Goal: Information Seeking & Learning: Find specific page/section

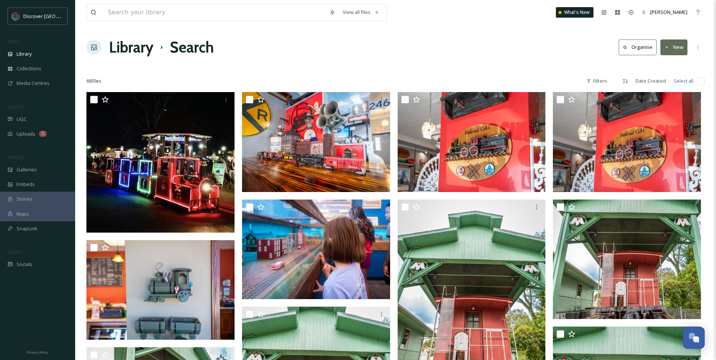
scroll to position [1872, 0]
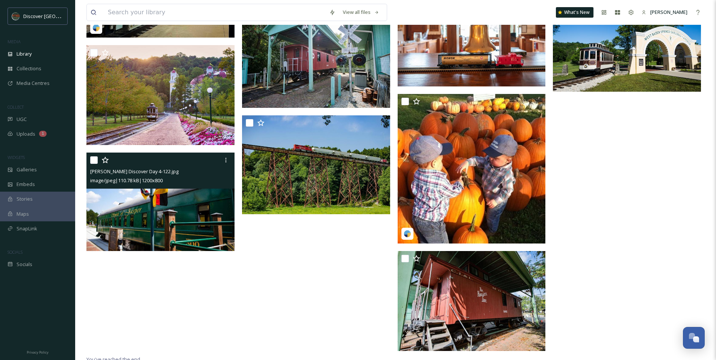
click at [180, 214] on img at bounding box center [160, 201] width 148 height 99
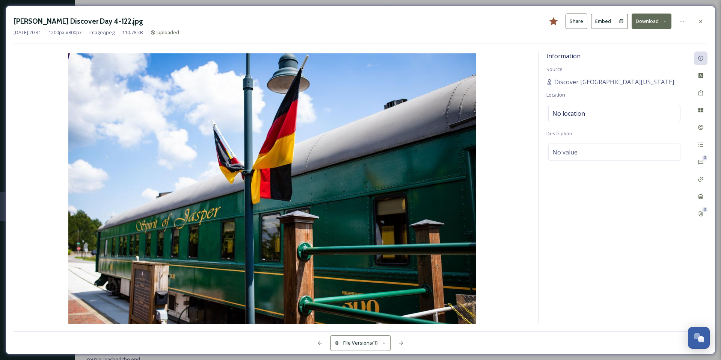
drag, startPoint x: 509, startPoint y: 66, endPoint x: 505, endPoint y: 68, distance: 4.3
click at [508, 66] on img at bounding box center [273, 189] width 518 height 272
click at [664, 19] on icon at bounding box center [665, 21] width 5 height 5
click at [632, 37] on span "Download Original (1200 x 800)" at bounding box center [632, 38] width 68 height 7
click at [702, 24] on icon at bounding box center [701, 21] width 6 height 6
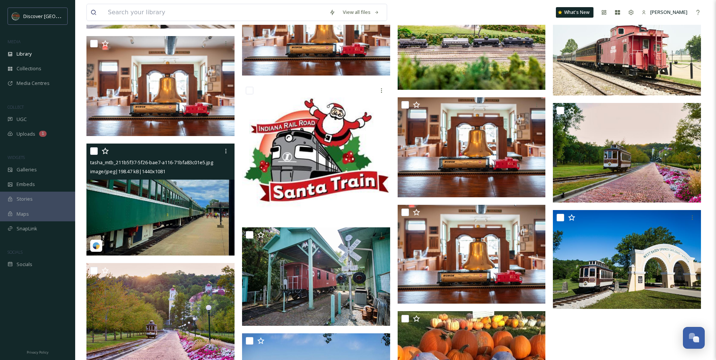
scroll to position [1650, 0]
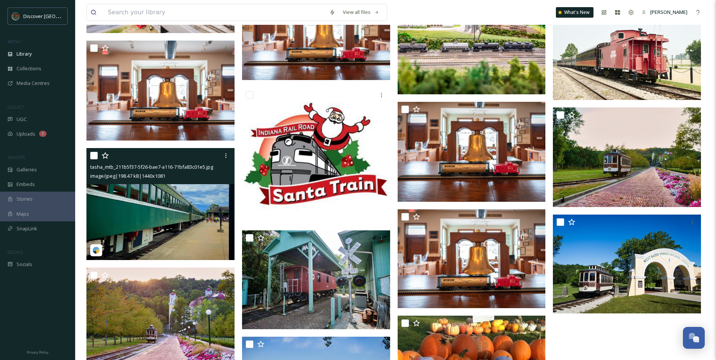
click at [198, 207] on img at bounding box center [160, 204] width 149 height 112
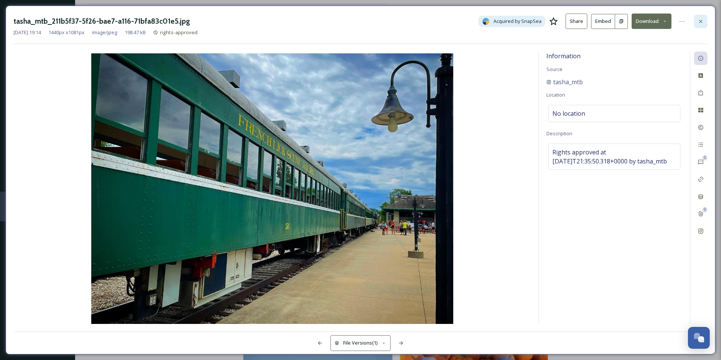
click at [699, 24] on icon at bounding box center [701, 21] width 6 height 6
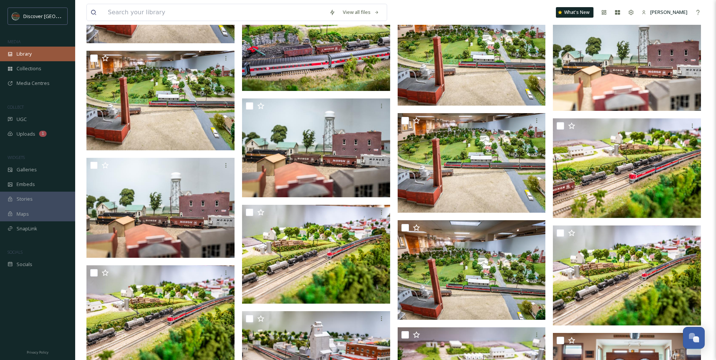
scroll to position [1082, 0]
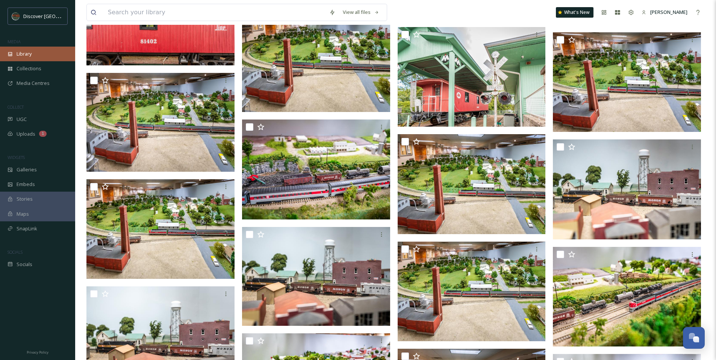
click at [52, 60] on div "Library" at bounding box center [37, 54] width 75 height 15
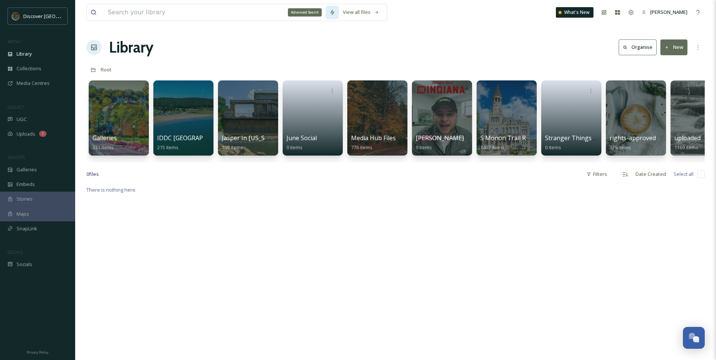
click at [328, 10] on div "Advanced Search" at bounding box center [332, 13] width 14 height 14
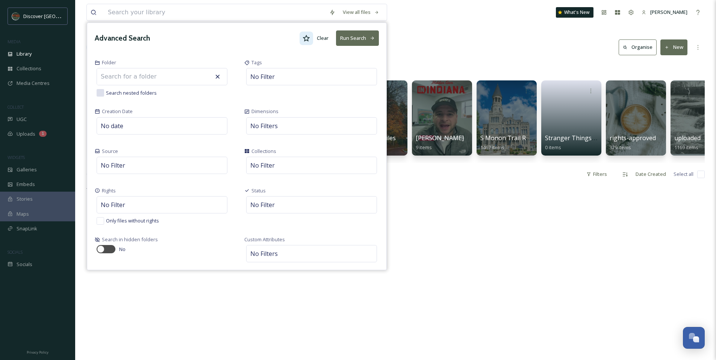
click at [306, 35] on icon at bounding box center [306, 38] width 7 height 7
click at [352, 36] on button "Run Search" at bounding box center [357, 37] width 43 height 15
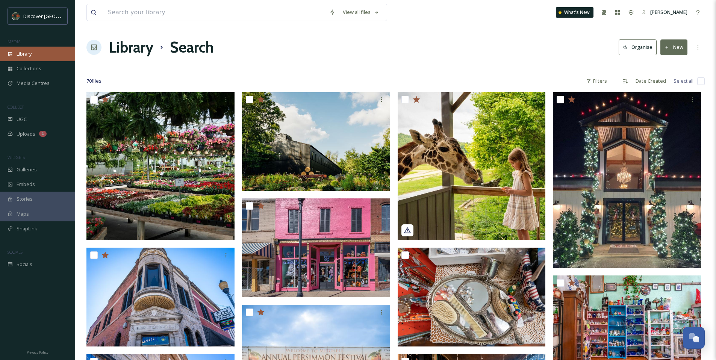
click at [46, 49] on div "Library" at bounding box center [37, 54] width 75 height 15
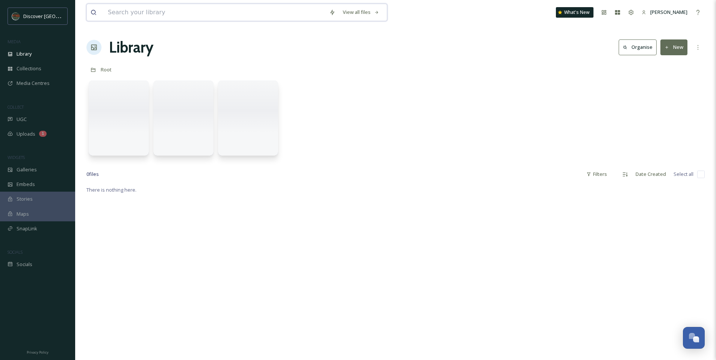
click at [164, 12] on input at bounding box center [214, 12] width 221 height 17
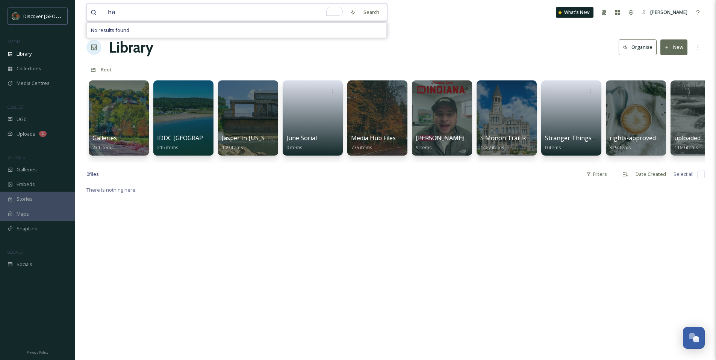
type input "h"
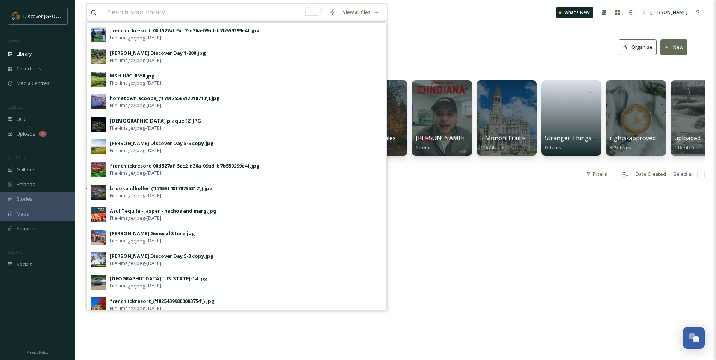
click at [180, 11] on input "To enrich screen reader interactions, please activate Accessibility in Grammarl…" at bounding box center [214, 12] width 221 height 17
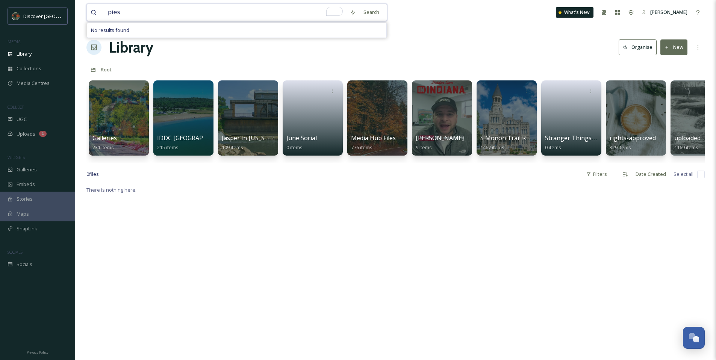
type input "pie"
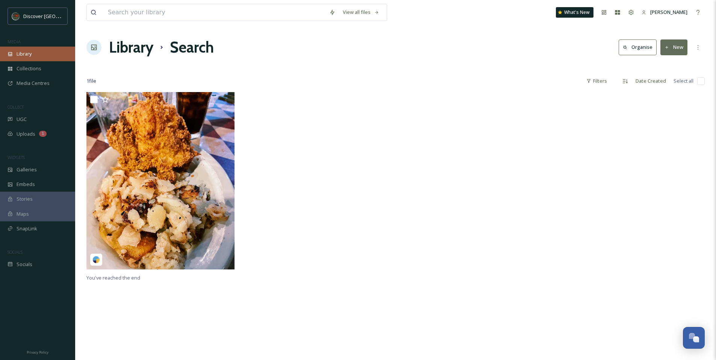
click at [38, 56] on div "Library" at bounding box center [37, 54] width 75 height 15
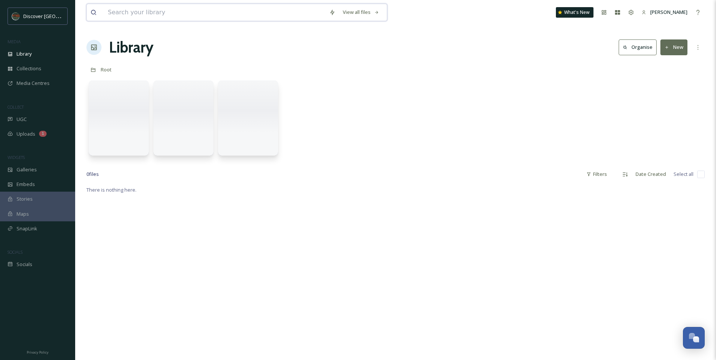
click at [131, 16] on input at bounding box center [214, 12] width 221 height 17
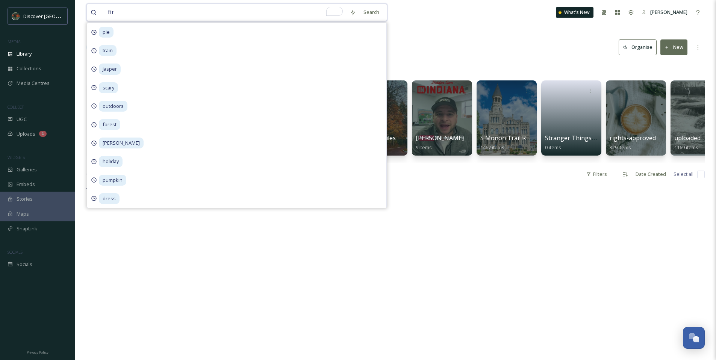
type input "fire"
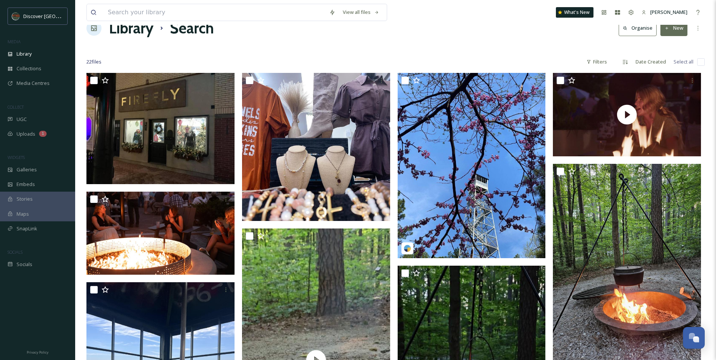
scroll to position [42, 0]
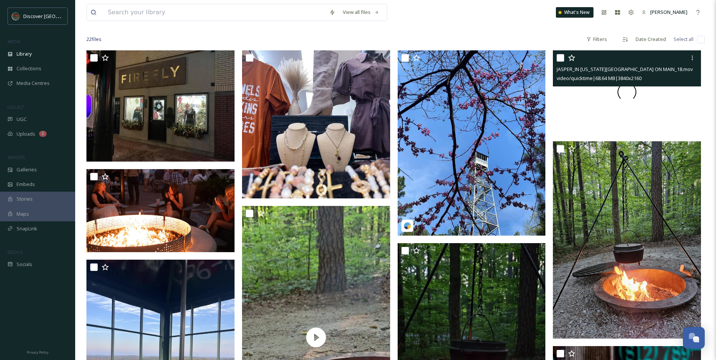
click at [589, 114] on div at bounding box center [627, 91] width 148 height 83
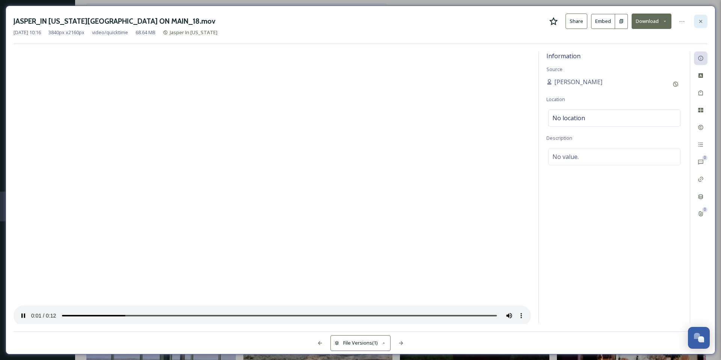
click at [701, 20] on icon at bounding box center [701, 21] width 6 height 6
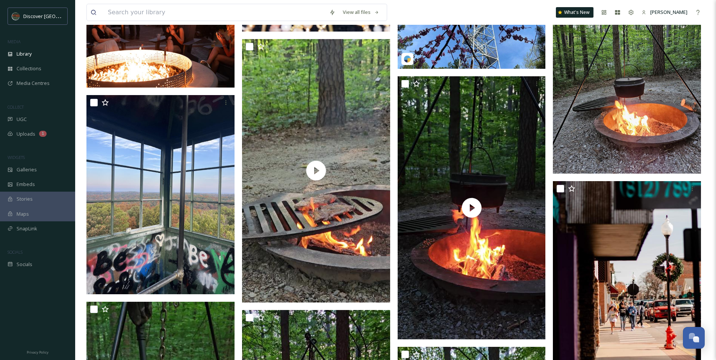
scroll to position [210, 0]
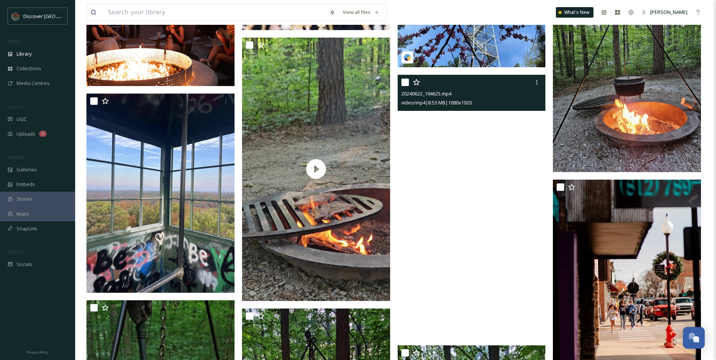
click at [439, 251] on video "20240622_194625.mp4" at bounding box center [471, 206] width 148 height 263
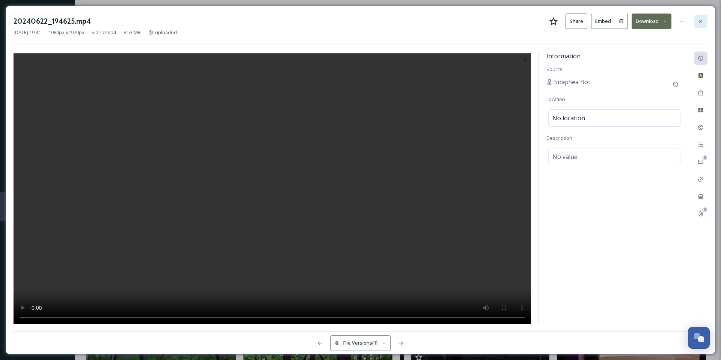
click at [705, 23] on div at bounding box center [701, 22] width 14 height 14
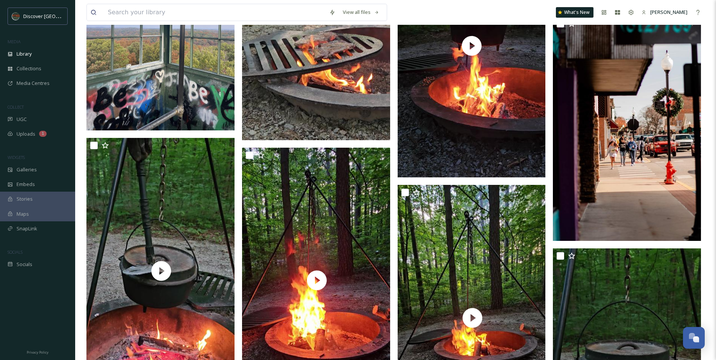
scroll to position [374, 0]
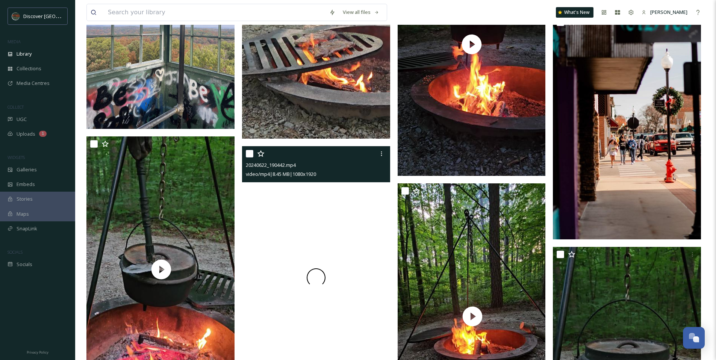
click at [316, 209] on div at bounding box center [316, 277] width 148 height 263
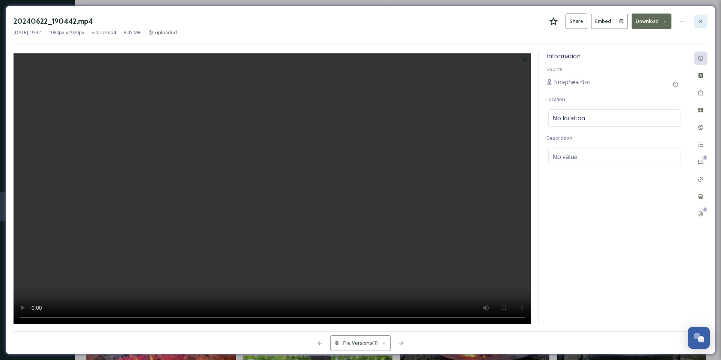
click at [699, 17] on div at bounding box center [701, 22] width 14 height 14
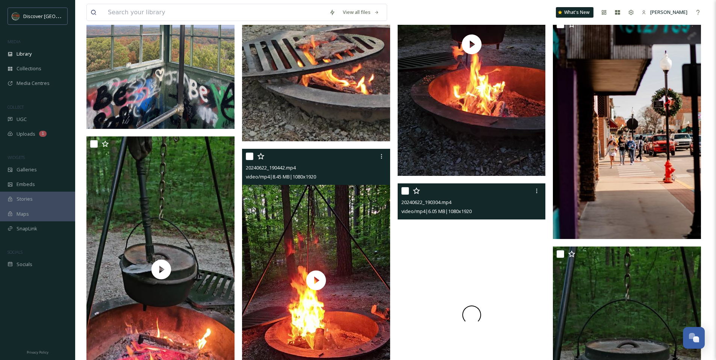
click at [435, 283] on div at bounding box center [471, 314] width 148 height 263
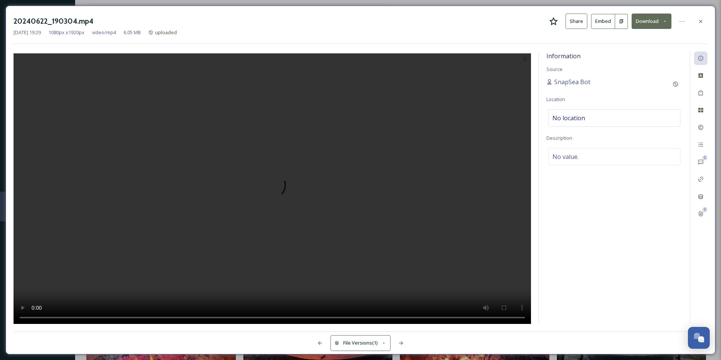
drag, startPoint x: 697, startPoint y: 24, endPoint x: 690, endPoint y: 30, distance: 9.4
click at [697, 24] on div at bounding box center [701, 22] width 14 height 14
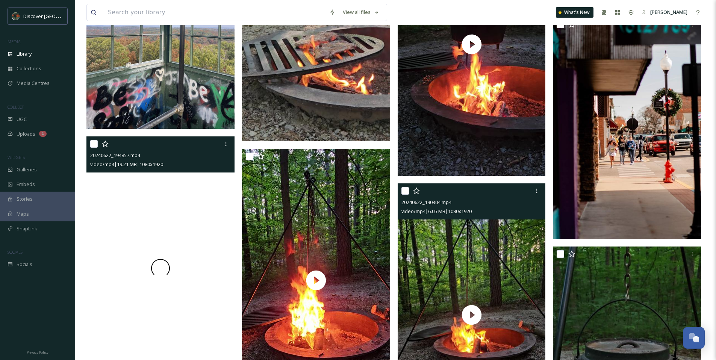
click at [157, 195] on div at bounding box center [160, 267] width 148 height 263
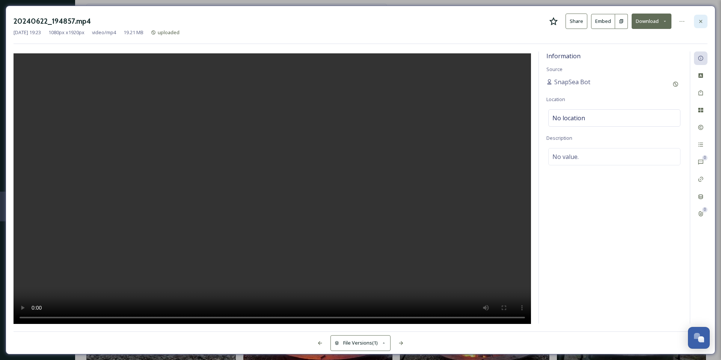
click at [700, 24] on icon at bounding box center [701, 21] width 6 height 6
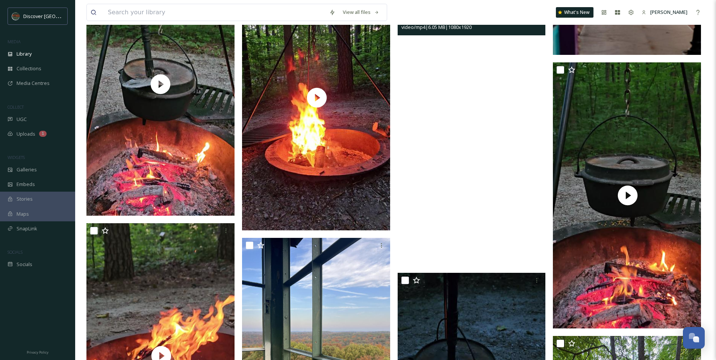
scroll to position [572, 0]
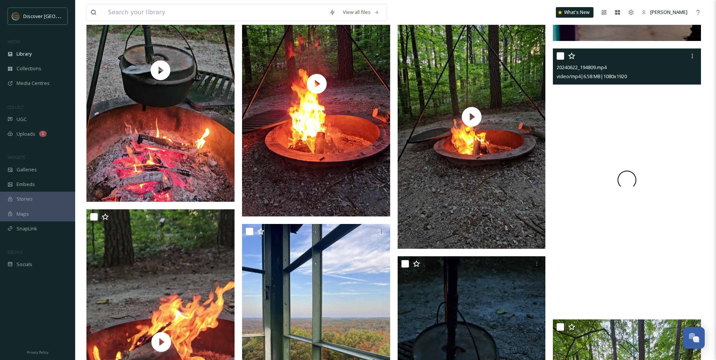
click at [572, 240] on div at bounding box center [627, 179] width 148 height 263
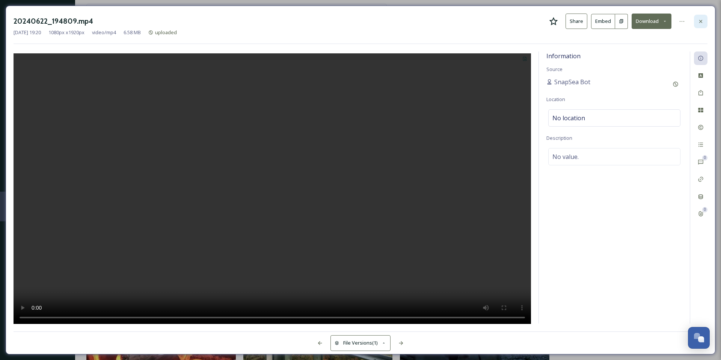
click at [700, 21] on icon at bounding box center [701, 21] width 6 height 6
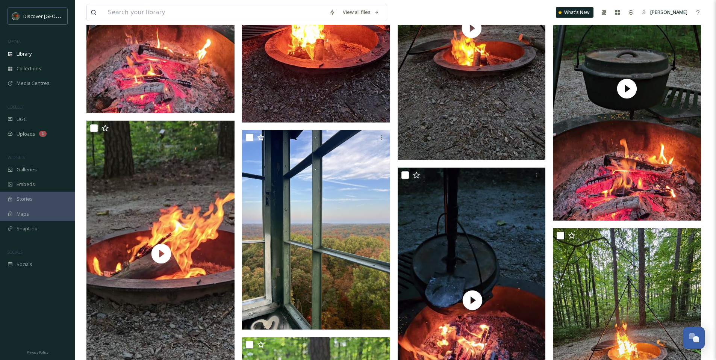
scroll to position [663, 0]
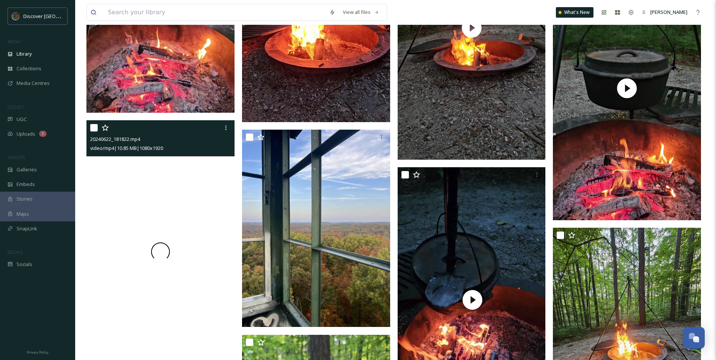
click at [185, 198] on div at bounding box center [160, 251] width 148 height 263
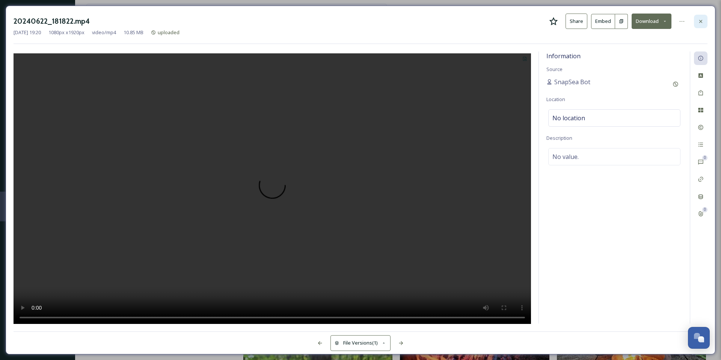
click at [699, 21] on icon at bounding box center [701, 21] width 6 height 6
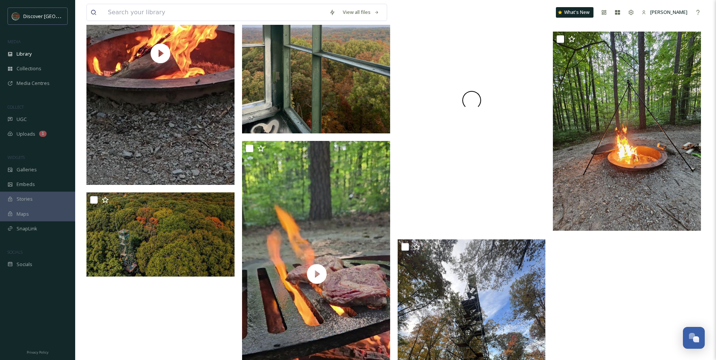
scroll to position [868, 0]
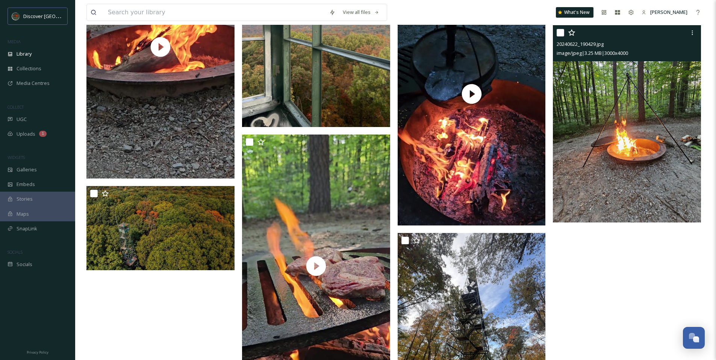
click at [571, 176] on img at bounding box center [627, 123] width 148 height 197
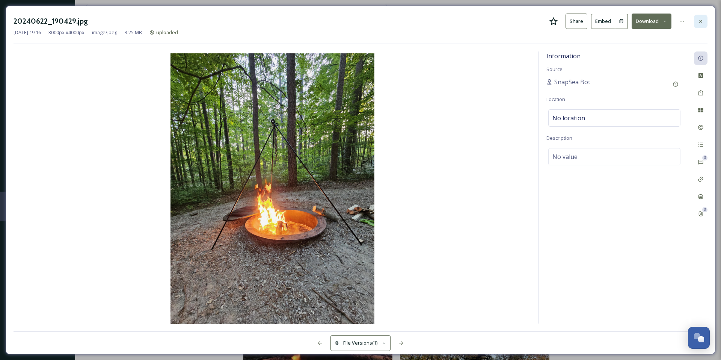
click at [703, 17] on div at bounding box center [701, 22] width 14 height 14
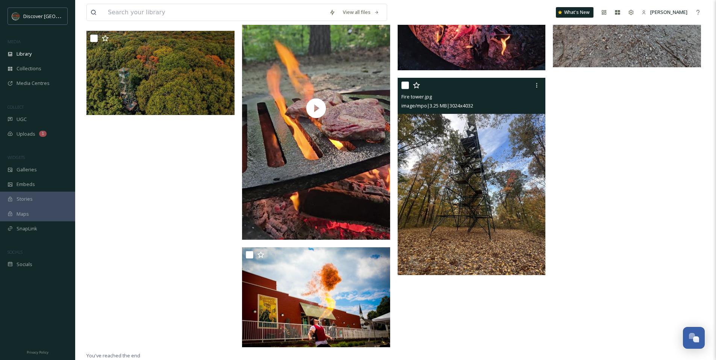
scroll to position [363, 0]
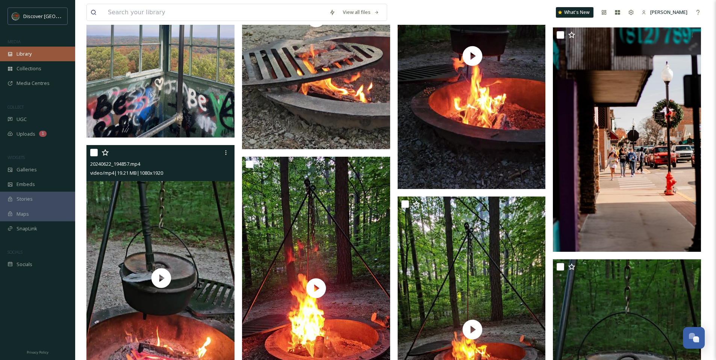
click at [25, 57] on span "Library" at bounding box center [24, 53] width 15 height 7
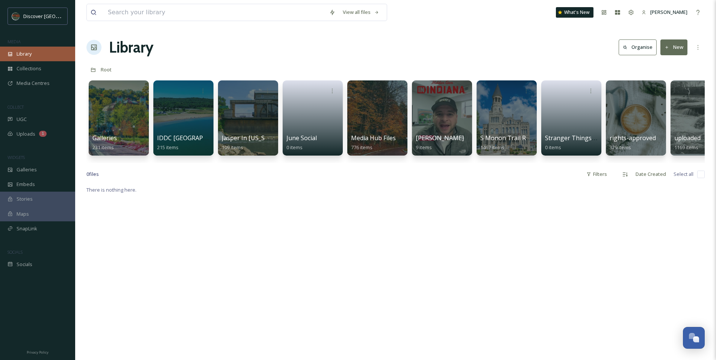
drag, startPoint x: 37, startPoint y: 59, endPoint x: 52, endPoint y: 54, distance: 15.4
click at [37, 58] on div "Library" at bounding box center [37, 54] width 75 height 15
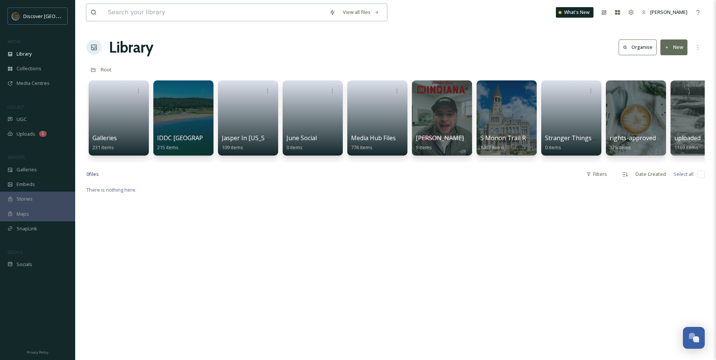
click at [146, 15] on input at bounding box center [214, 12] width 221 height 17
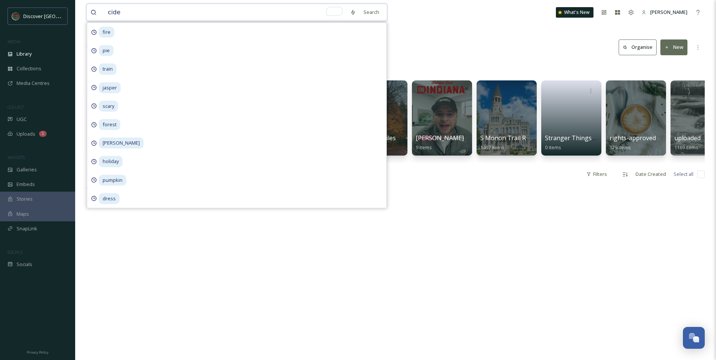
type input "cider"
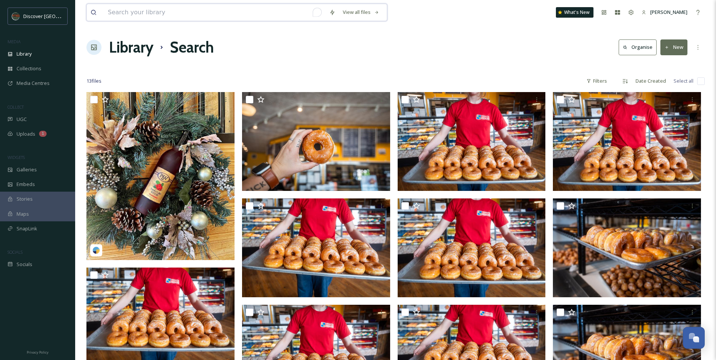
click at [189, 11] on input "To enrich screen reader interactions, please activate Accessibility in Grammarl…" at bounding box center [214, 12] width 221 height 17
type input "a"
type input "drink"
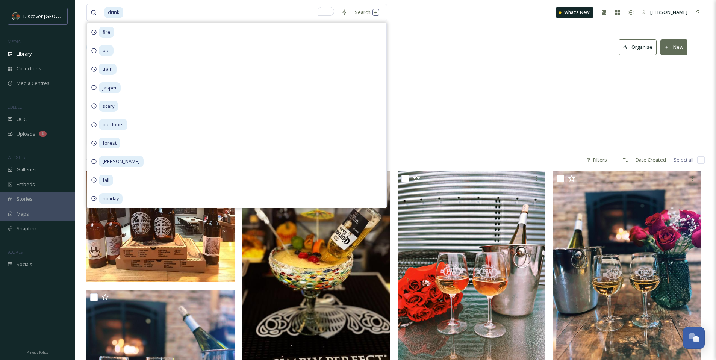
click at [449, 81] on div "Media Hub Files Food and Drink 78 items" at bounding box center [395, 105] width 618 height 86
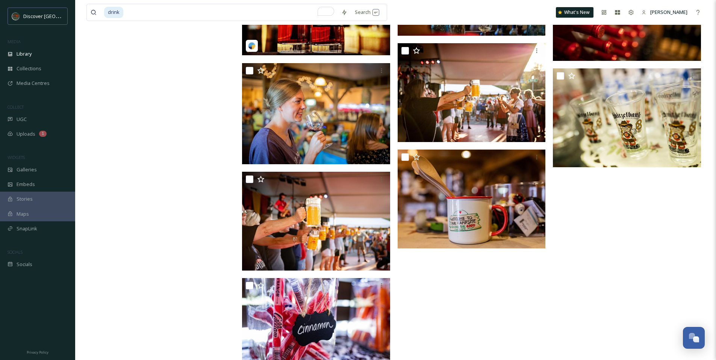
scroll to position [3318, 0]
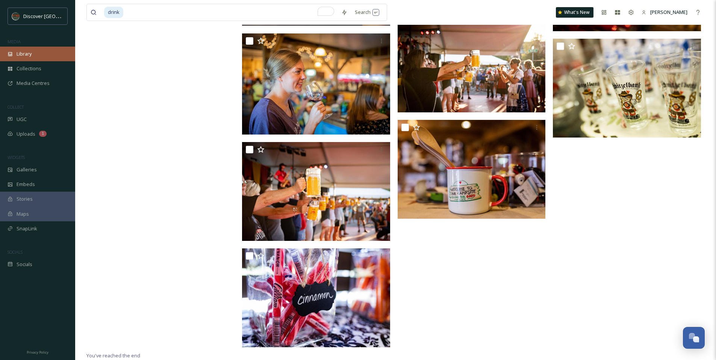
click at [29, 50] on div "Library" at bounding box center [37, 54] width 75 height 15
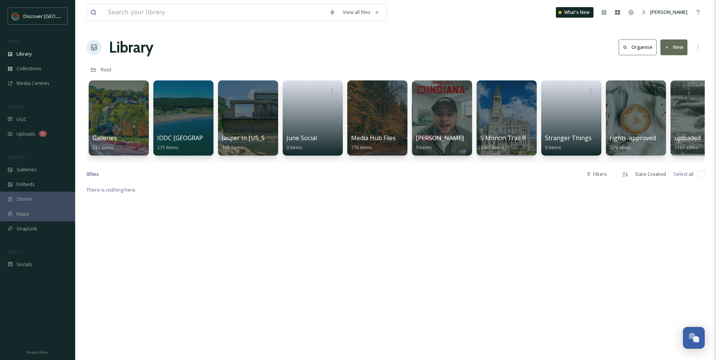
scroll to position [0, 28]
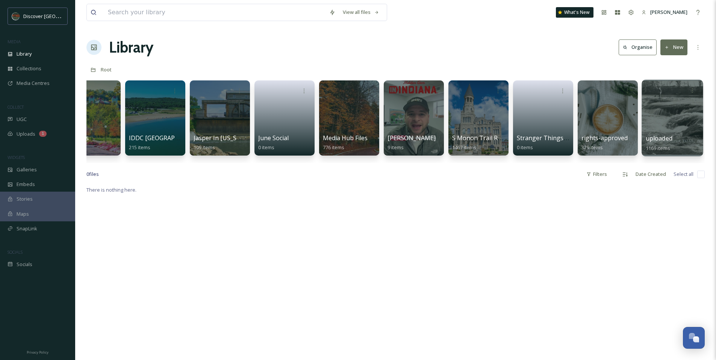
click at [659, 110] on div at bounding box center [671, 118] width 61 height 77
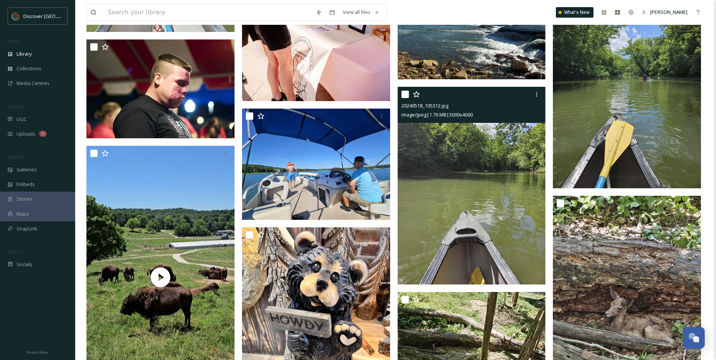
scroll to position [2715, 0]
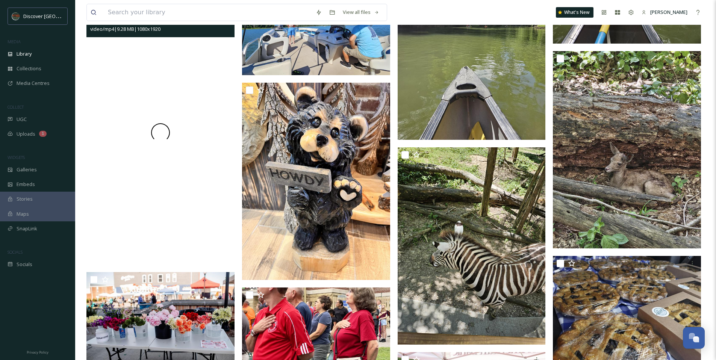
click at [202, 182] on div at bounding box center [160, 132] width 148 height 263
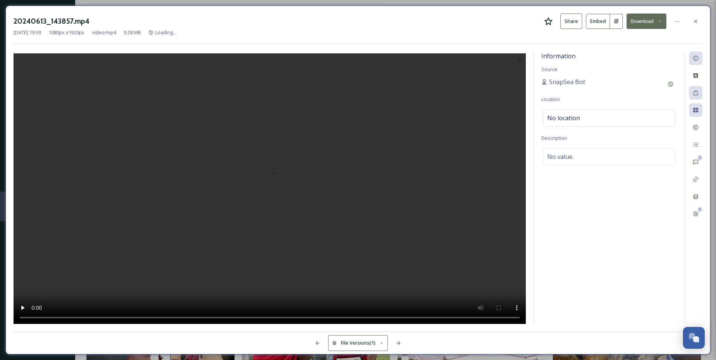
scroll to position [2444, 0]
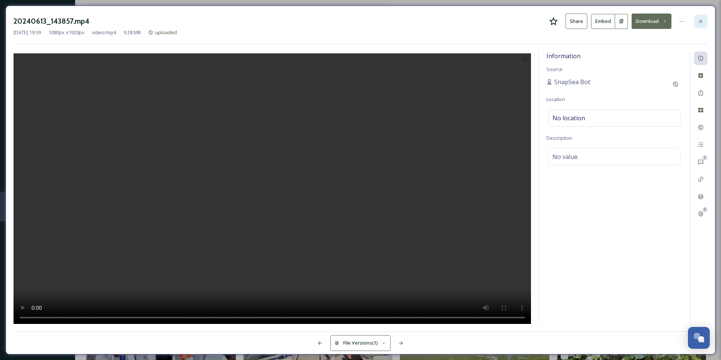
click at [703, 24] on div at bounding box center [701, 22] width 14 height 14
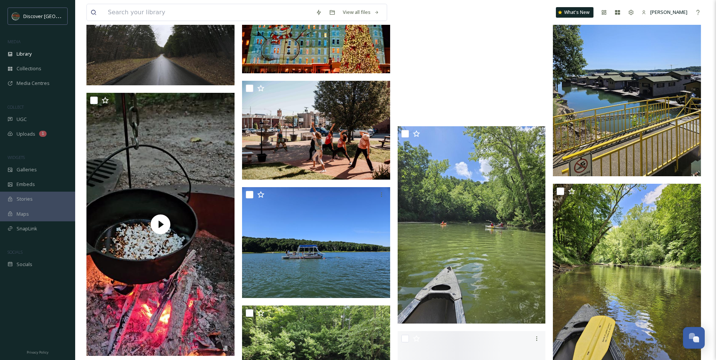
scroll to position [6370, 0]
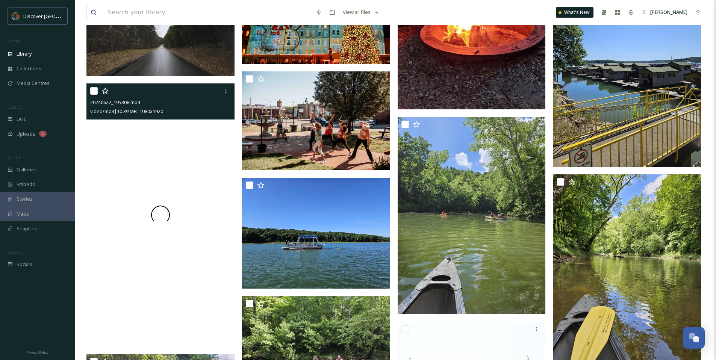
click at [177, 159] on div at bounding box center [160, 214] width 148 height 263
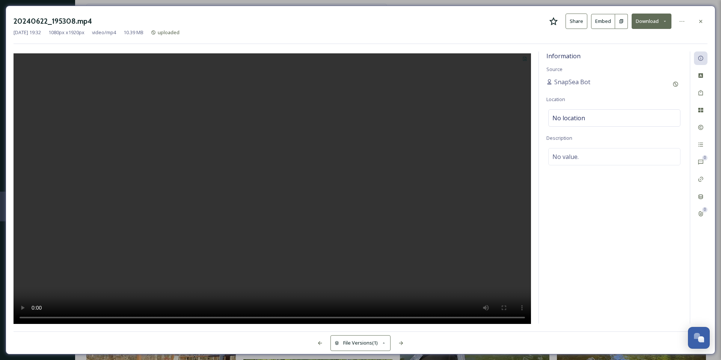
click at [554, 21] on icon at bounding box center [553, 21] width 9 height 9
click at [710, 19] on div "20240622_195308.mp4 Share Embed Download [DATE] 19:32 1080 px x 1920 px video/m…" at bounding box center [361, 180] width 710 height 349
click at [704, 20] on icon at bounding box center [701, 21] width 6 height 6
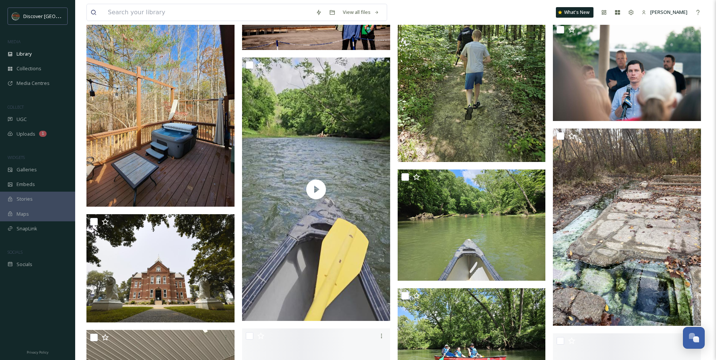
scroll to position [6883, 0]
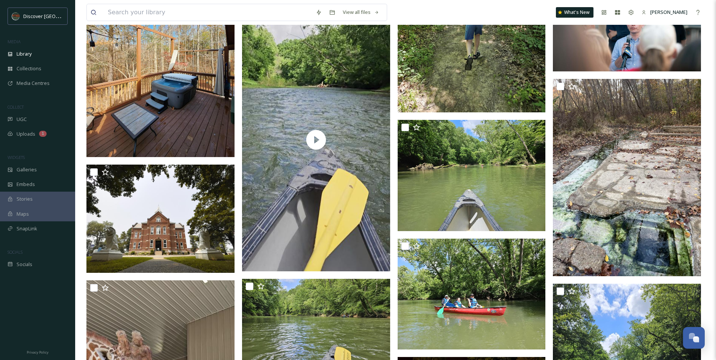
click at [165, 114] on img at bounding box center [160, 58] width 148 height 197
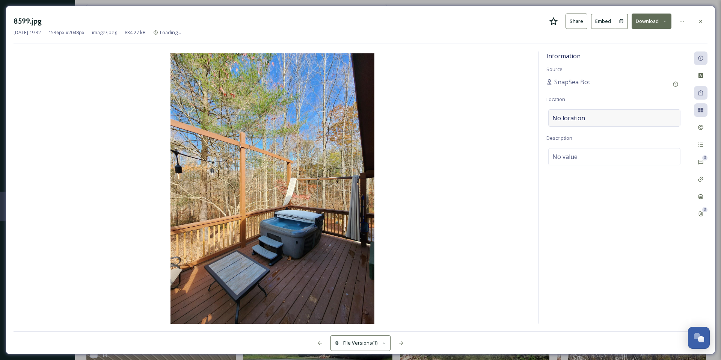
scroll to position [6743, 0]
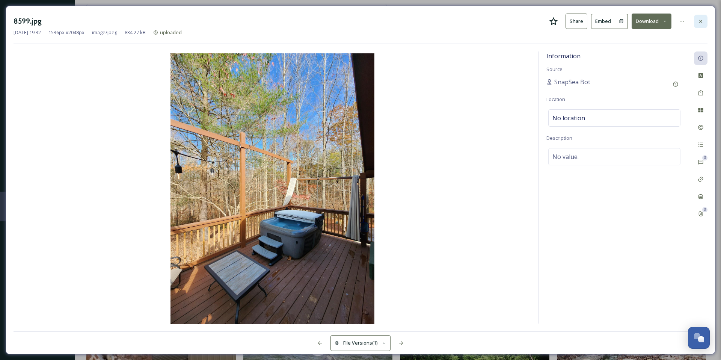
click at [700, 23] on icon at bounding box center [701, 21] width 6 height 6
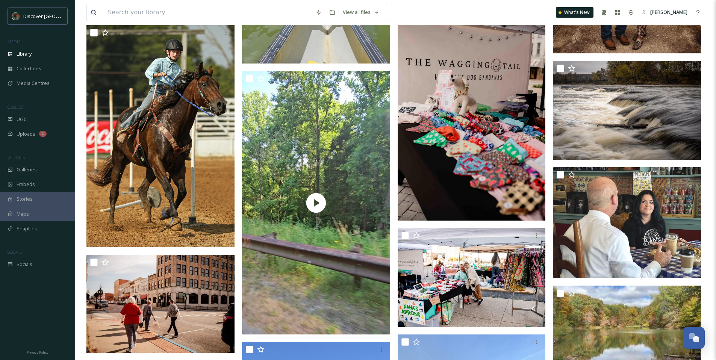
scroll to position [11159, 0]
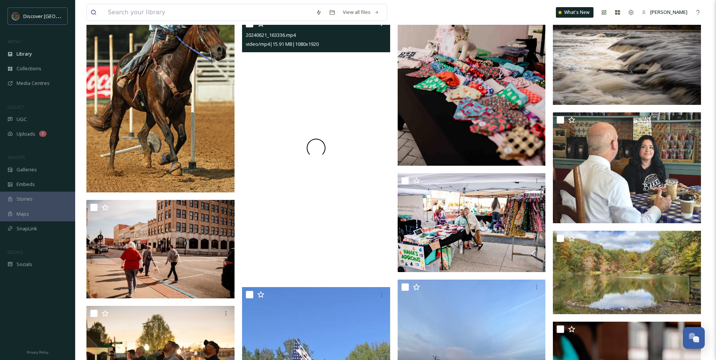
click at [317, 240] on div at bounding box center [316, 147] width 148 height 263
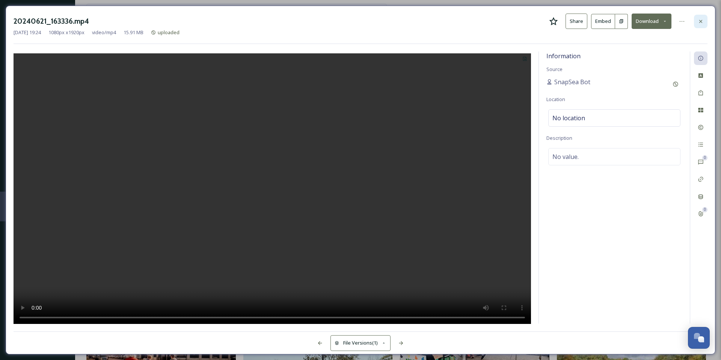
click at [703, 23] on icon at bounding box center [701, 21] width 6 height 6
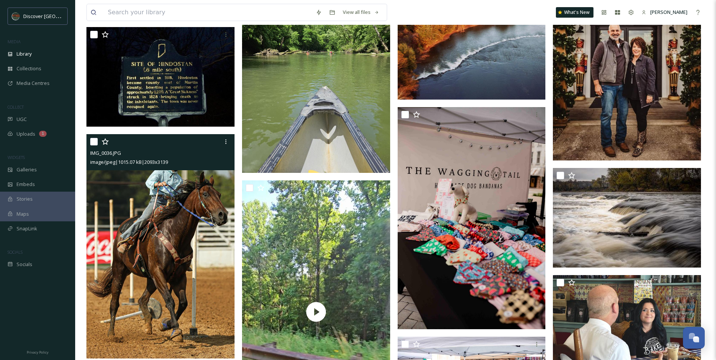
scroll to position [11081, 0]
